Goal: Entertainment & Leisure: Consume media (video, audio)

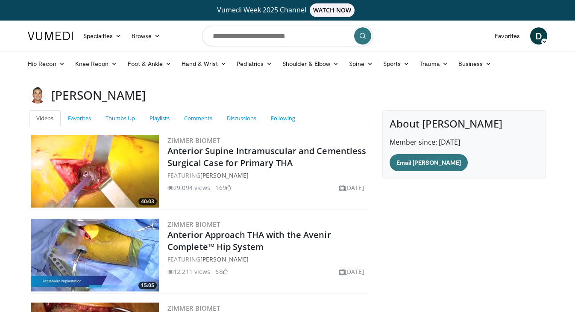
click at [121, 171] on img at bounding box center [95, 171] width 128 height 73
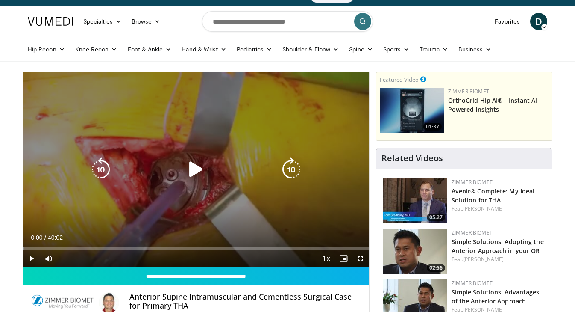
click at [198, 165] on icon "Video Player" at bounding box center [196, 169] width 24 height 24
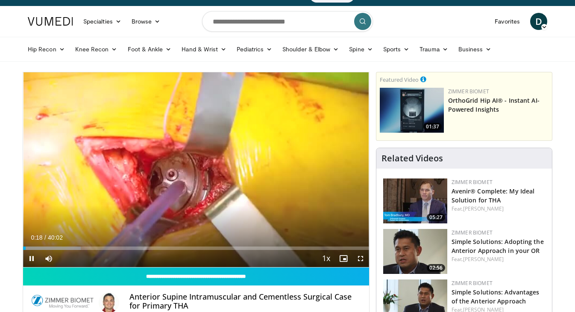
click at [359, 257] on span "Video Player" at bounding box center [360, 258] width 17 height 17
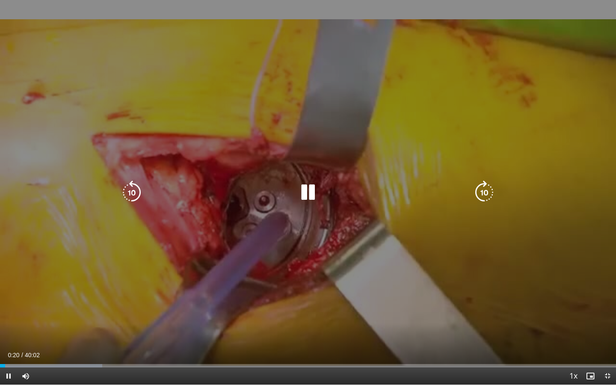
click at [488, 193] on icon "Video Player" at bounding box center [484, 192] width 24 height 24
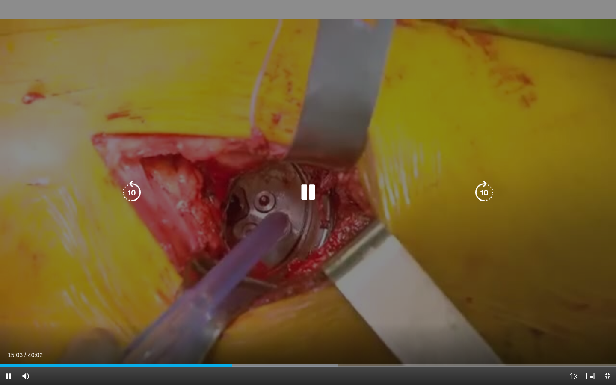
click at [310, 195] on icon "Video Player" at bounding box center [308, 192] width 24 height 24
